Goal: Task Accomplishment & Management: Complete application form

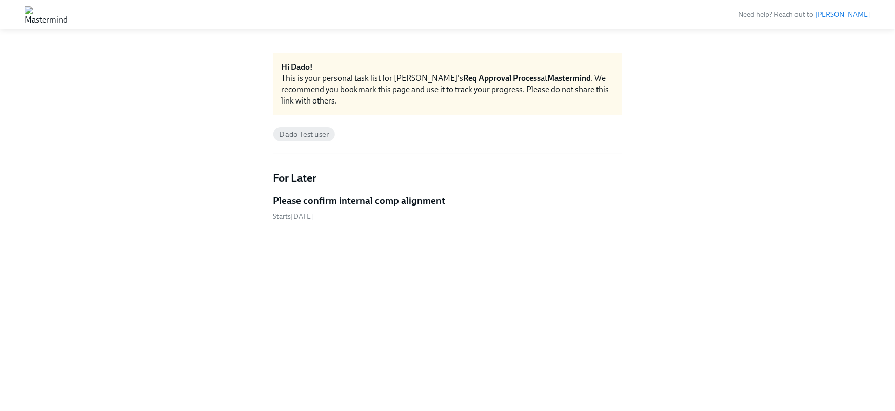
click at [373, 204] on h5 "Please confirm internal comp alignment" at bounding box center [359, 200] width 172 height 13
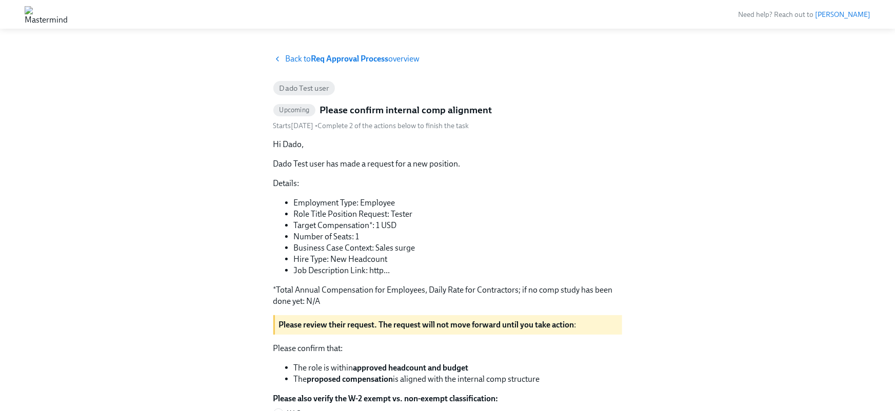
scroll to position [190, 0]
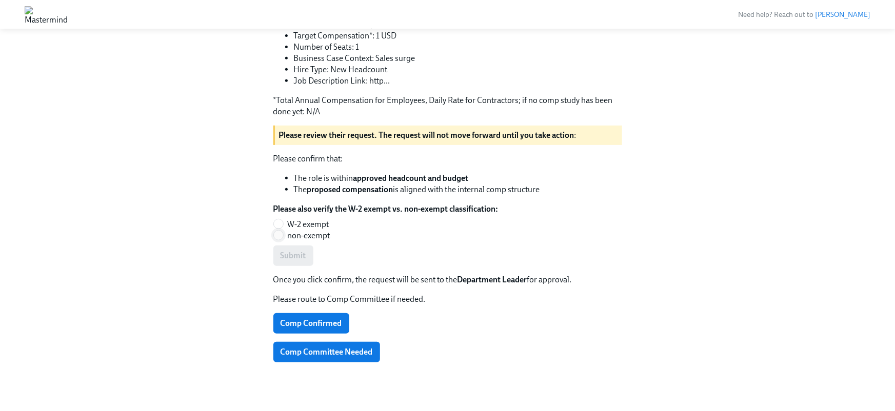
click at [277, 232] on input "non-exempt" at bounding box center [278, 235] width 9 height 9
radio input "true"
click at [287, 259] on span "Submit" at bounding box center [293, 256] width 26 height 10
click at [310, 350] on span "Comp Committee Needed" at bounding box center [326, 352] width 92 height 10
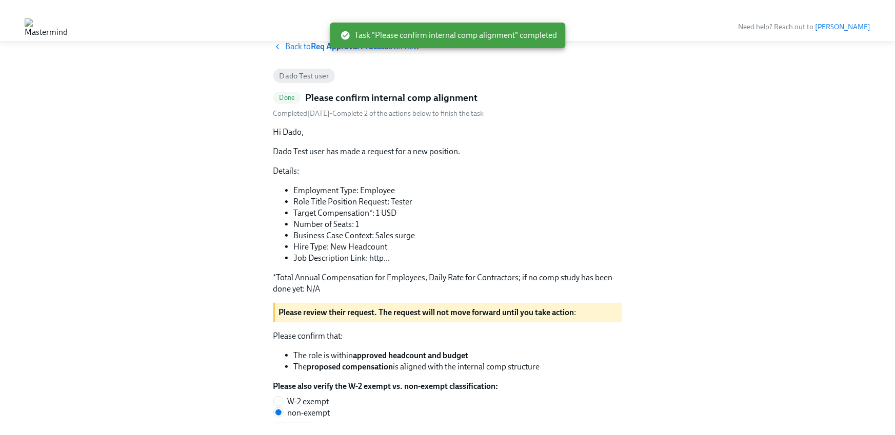
scroll to position [0, 0]
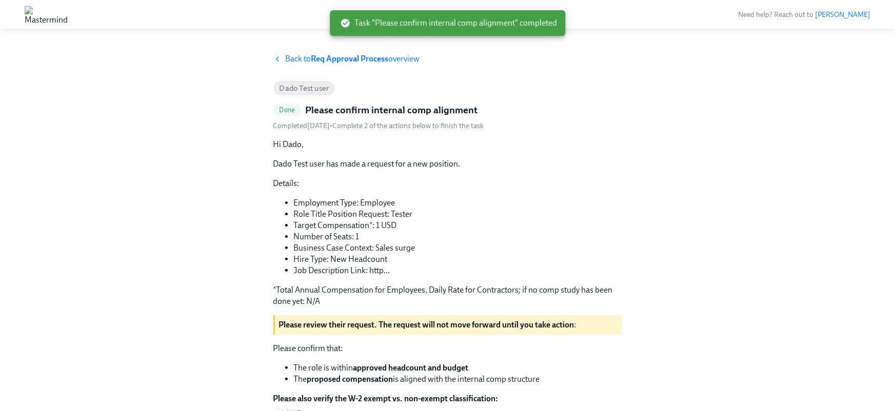
click at [286, 52] on div "Back to Req Approval Process overview Dado Test user Done Please confirm intern…" at bounding box center [447, 321] width 895 height 560
click at [290, 55] on span "Back to Req Approval Process overview" at bounding box center [353, 58] width 134 height 11
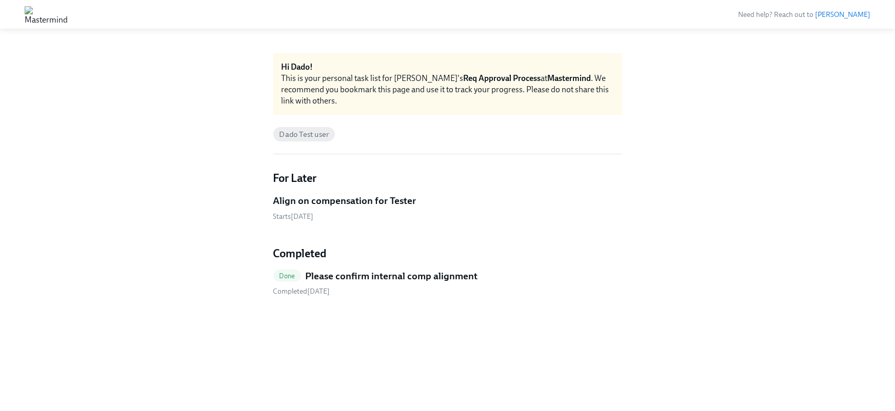
click at [349, 196] on h5 "Align on compensation for Tester" at bounding box center [344, 200] width 143 height 13
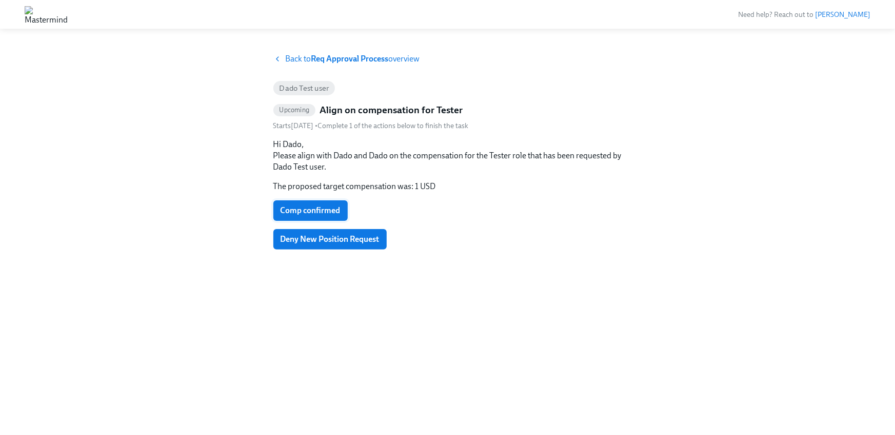
click at [315, 207] on span "Comp confirmed" at bounding box center [310, 211] width 60 height 10
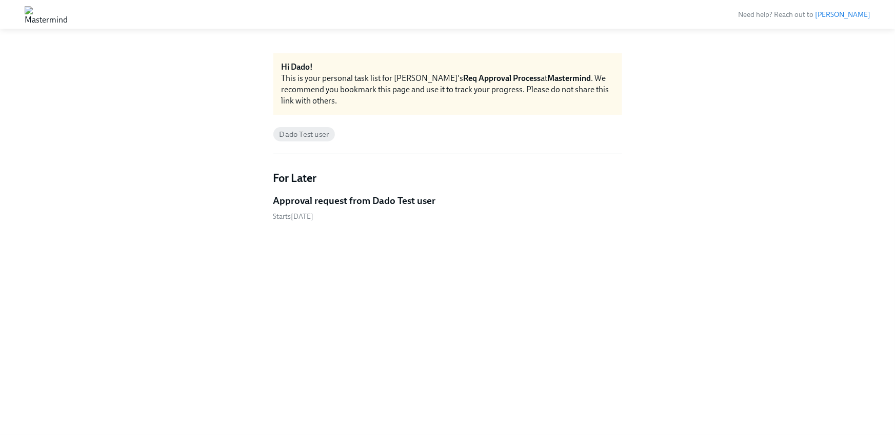
click at [327, 196] on h5 "Approval request from Dado Test user" at bounding box center [354, 200] width 163 height 13
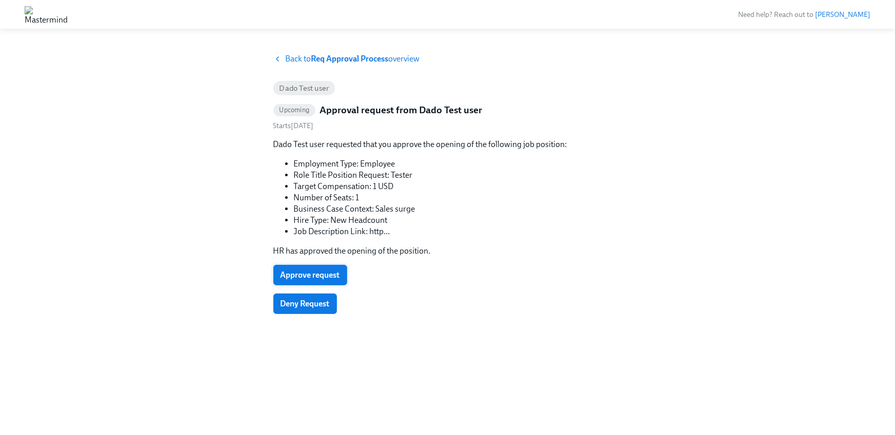
click at [307, 273] on span "Approve request" at bounding box center [309, 275] width 59 height 10
click at [314, 367] on div "Back to Req Approval Process overview Dado Test user Upcoming Approval request …" at bounding box center [447, 231] width 349 height 357
click at [320, 277] on span "Approve request" at bounding box center [309, 275] width 59 height 10
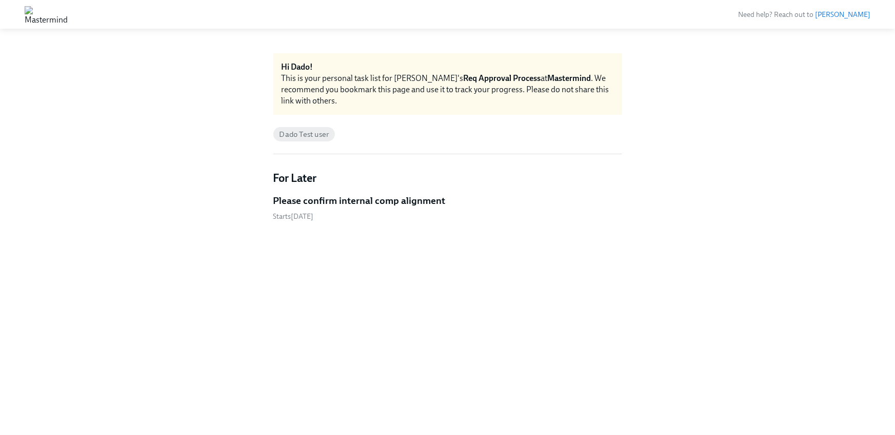
click at [329, 197] on h5 "Please confirm internal comp alignment" at bounding box center [359, 200] width 172 height 13
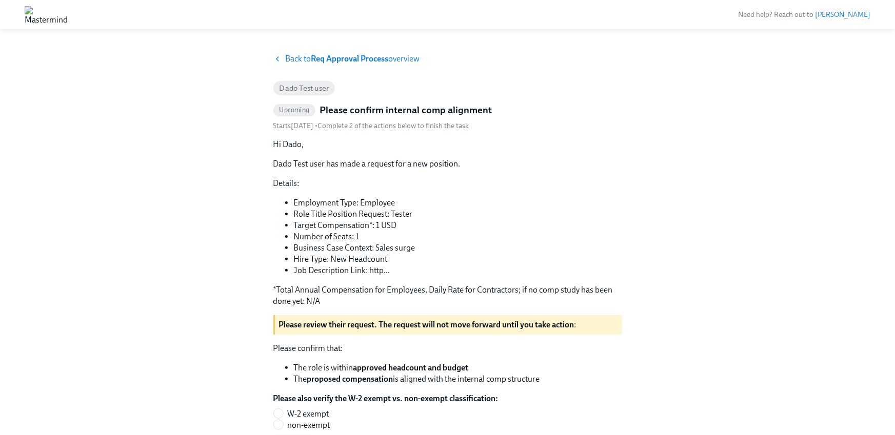
scroll to position [166, 0]
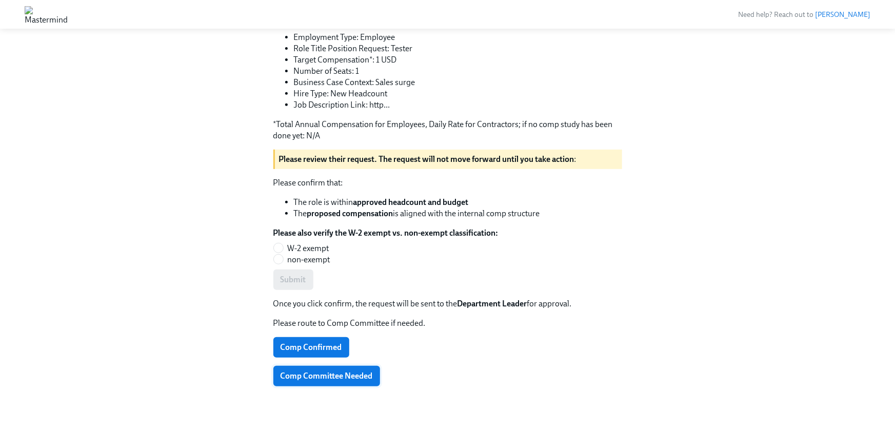
click at [309, 377] on span "Comp Committee Needed" at bounding box center [326, 376] width 92 height 10
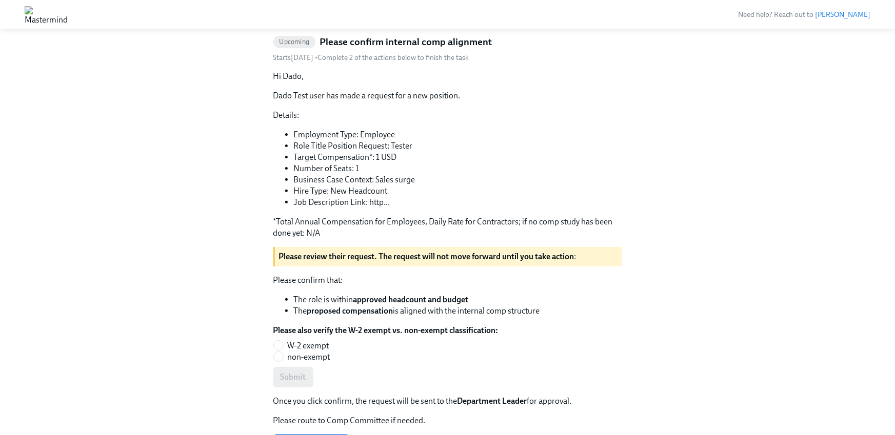
scroll to position [166, 0]
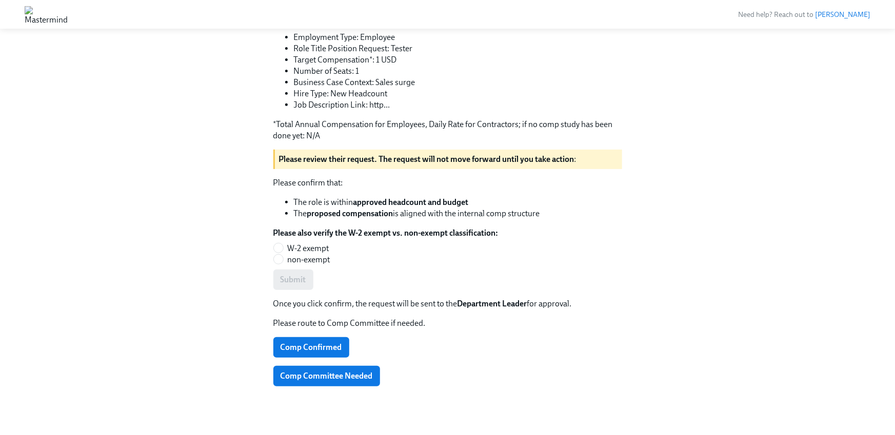
click at [308, 244] on span "W-2 exempt" at bounding box center [309, 248] width 42 height 11
click at [283, 244] on input "W-2 exempt" at bounding box center [278, 248] width 9 height 9
radio input "true"
click at [296, 275] on span "Submit" at bounding box center [293, 280] width 26 height 10
click at [294, 343] on span "Comp Confirmed" at bounding box center [311, 348] width 62 height 10
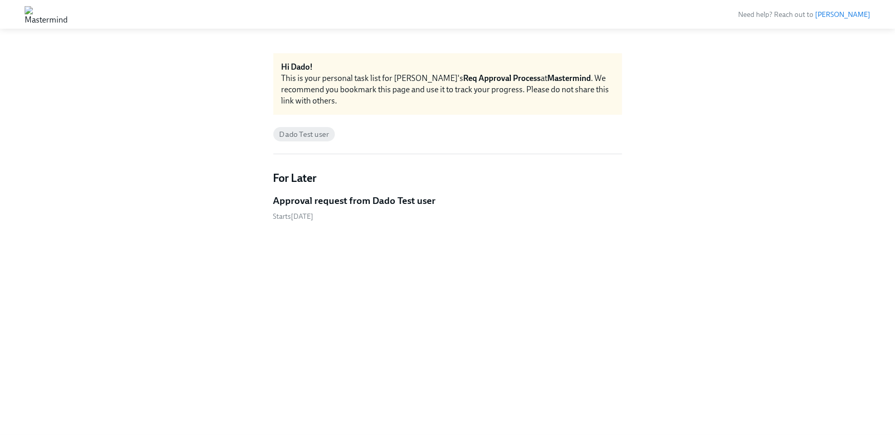
click at [343, 199] on h5 "Approval request from Dado Test user" at bounding box center [354, 200] width 163 height 13
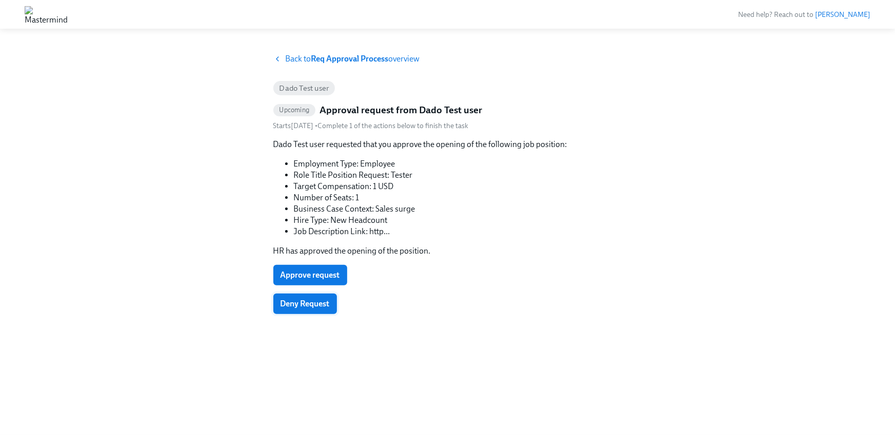
click at [305, 305] on span "Deny Request" at bounding box center [304, 304] width 49 height 10
